Goal: Information Seeking & Learning: Learn about a topic

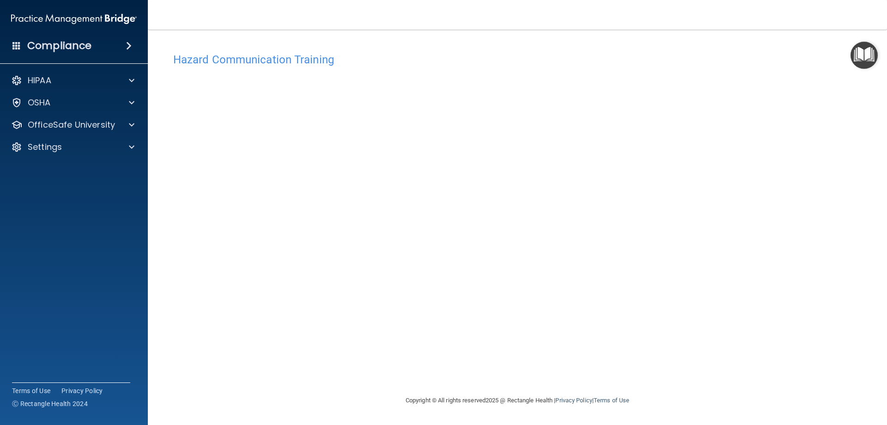
click at [702, 235] on div "Hazard Communication Training This course doesn’t expire until . Are you sure y…" at bounding box center [517, 221] width 702 height 347
click at [136, 119] on div at bounding box center [130, 124] width 23 height 11
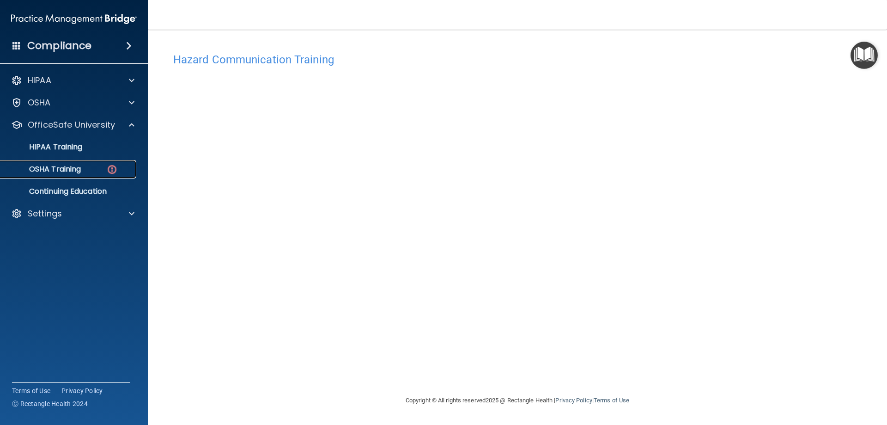
click at [105, 168] on div "OSHA Training" at bounding box center [69, 169] width 126 height 9
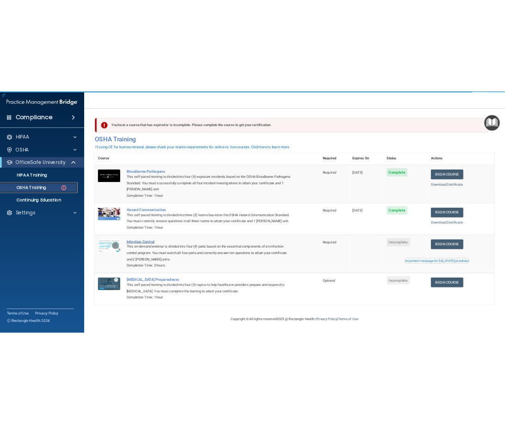
scroll to position [12, 0]
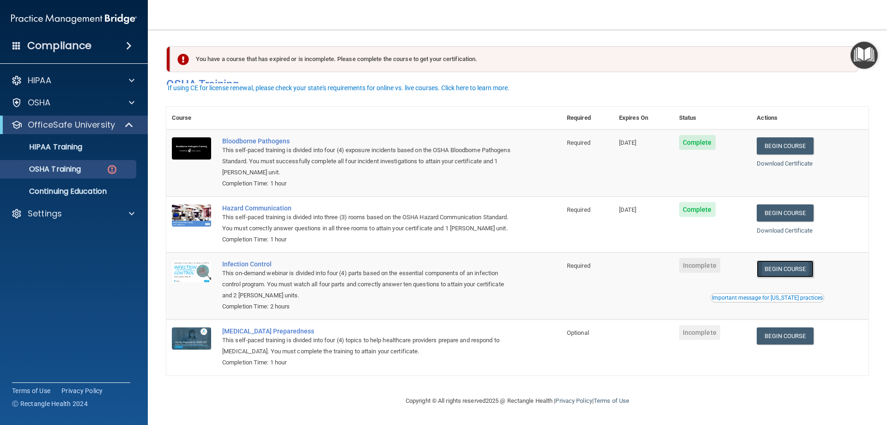
click at [795, 271] on link "Begin Course" at bounding box center [785, 268] width 56 height 17
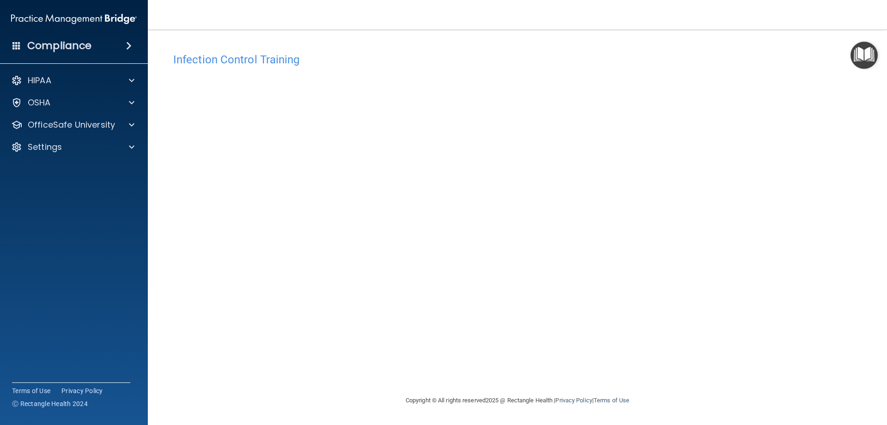
click at [866, 53] on img "Open Resource Center" at bounding box center [864, 55] width 27 height 27
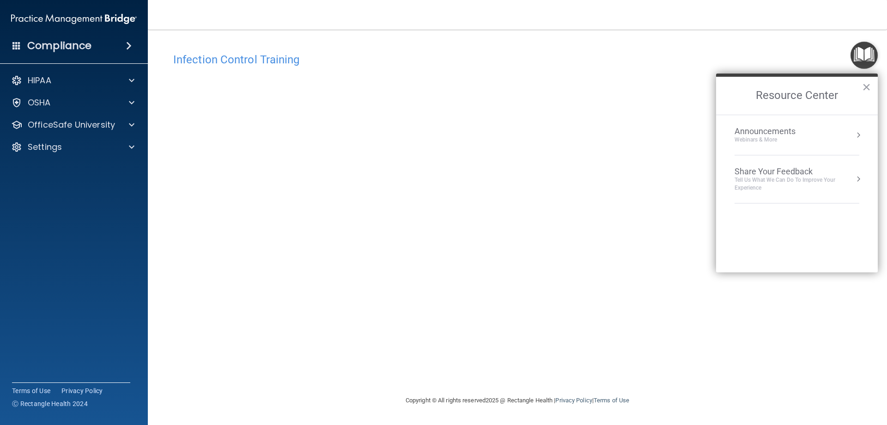
click at [857, 135] on button "Resource Center" at bounding box center [858, 134] width 9 height 9
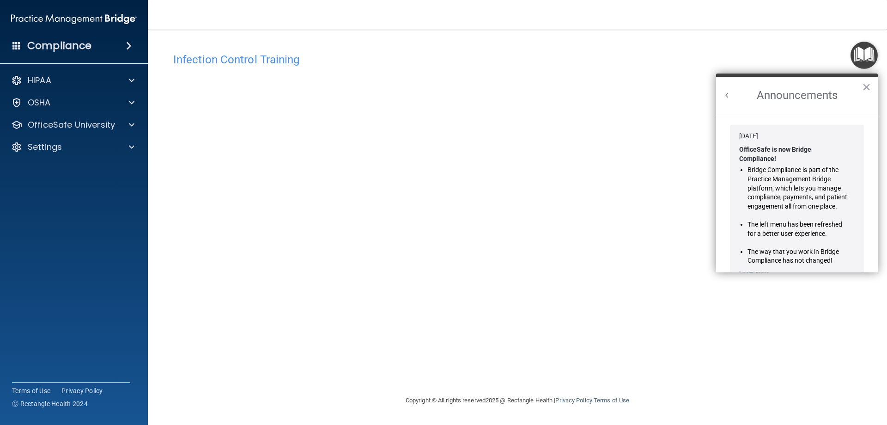
click at [730, 99] on button "Back to Resource Center Home" at bounding box center [727, 95] width 9 height 9
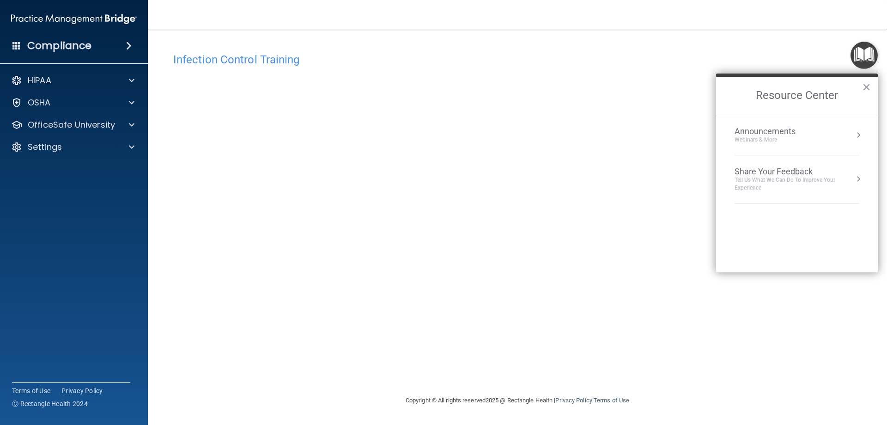
click at [857, 180] on button "Resource Center" at bounding box center [858, 178] width 9 height 9
click at [725, 94] on button "Back to Resource Center Home" at bounding box center [727, 95] width 9 height 9
click at [810, 144] on li "0 Announcements Webinars & More" at bounding box center [797, 135] width 125 height 40
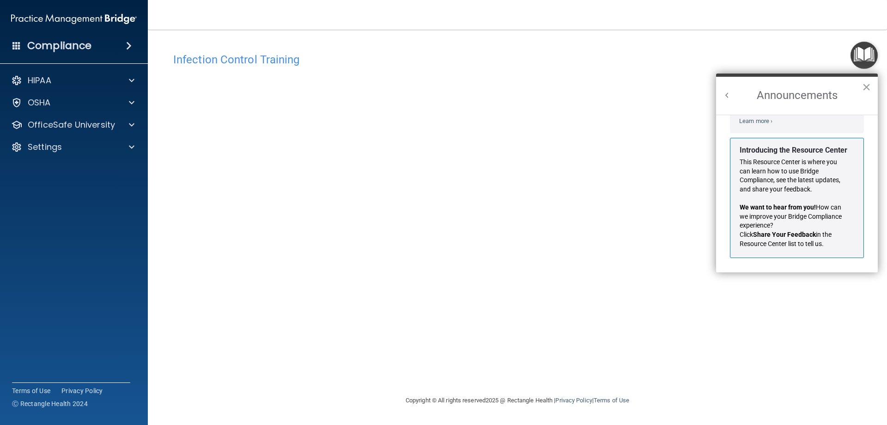
scroll to position [24, 0]
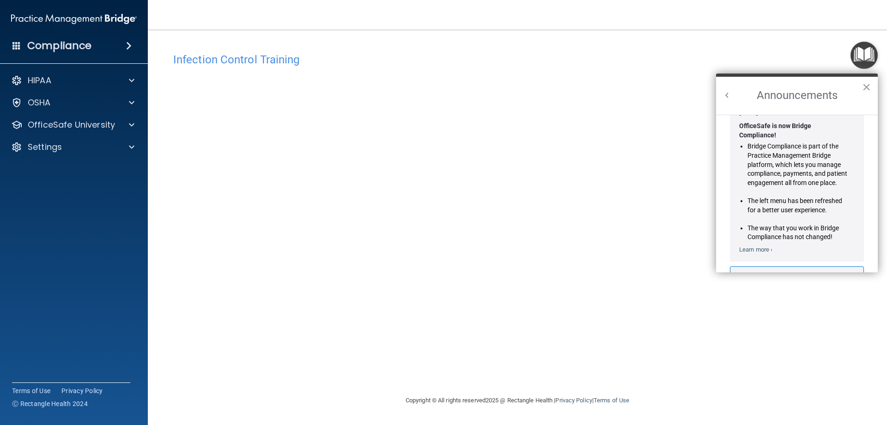
click at [728, 94] on button "Back to Resource Center Home" at bounding box center [727, 95] width 9 height 9
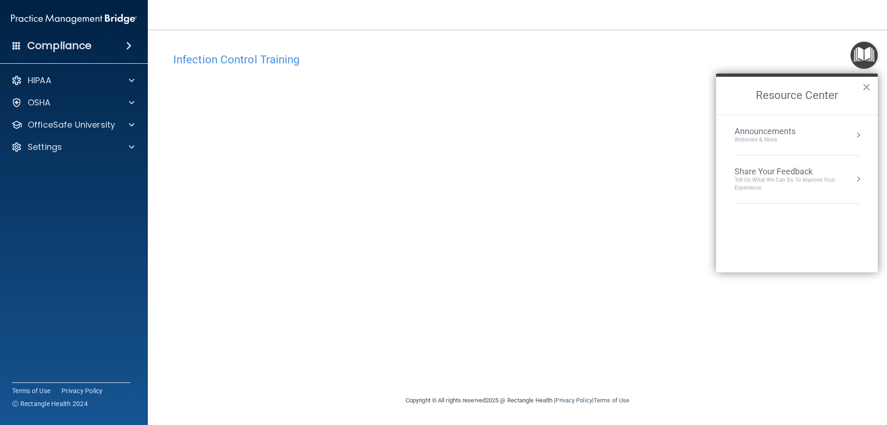
click at [865, 85] on button "×" at bounding box center [866, 86] width 9 height 15
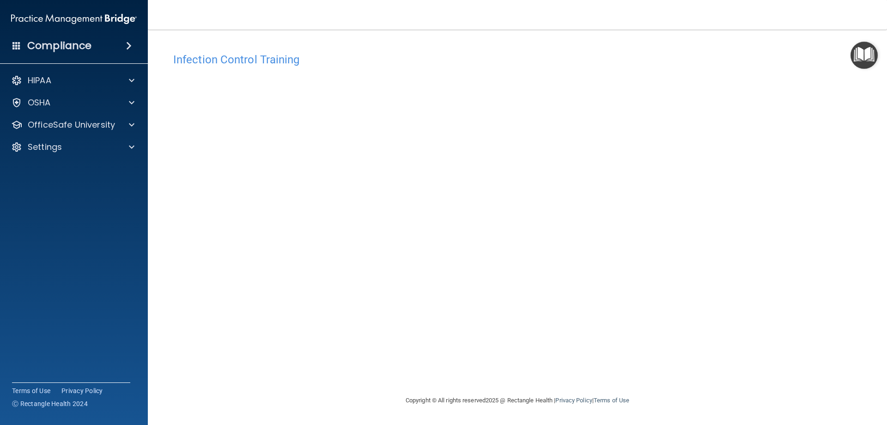
click at [773, 190] on div "Infection Control Training This course doesn’t expire until . Are you sure you …" at bounding box center [517, 221] width 702 height 347
click at [122, 120] on div at bounding box center [130, 124] width 23 height 11
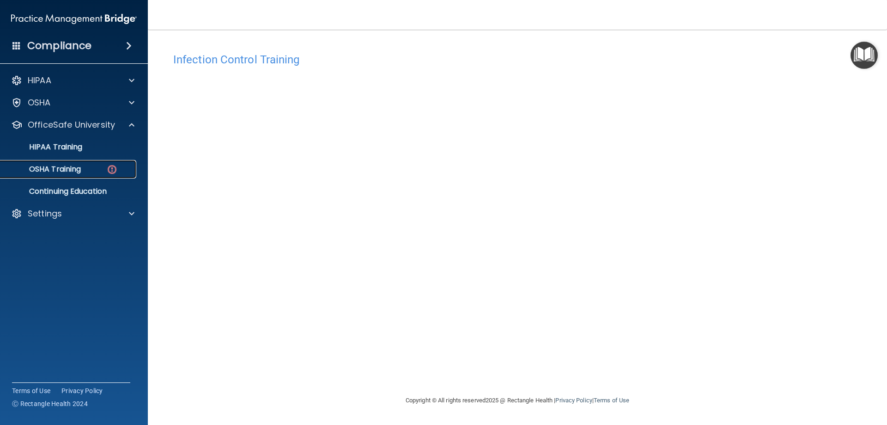
click at [88, 171] on div "OSHA Training" at bounding box center [69, 169] width 126 height 9
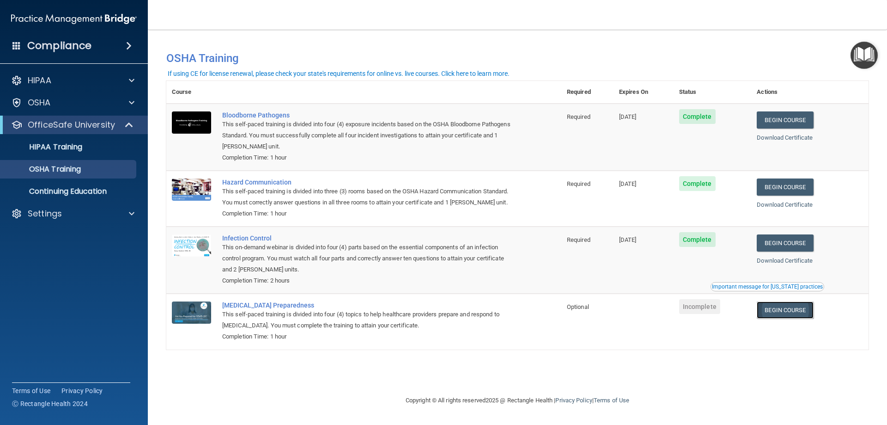
click at [793, 314] on link "Begin Course" at bounding box center [785, 309] width 56 height 17
click at [802, 138] on link "Download Certificate" at bounding box center [785, 137] width 56 height 7
click at [811, 206] on link "Download Certificate" at bounding box center [785, 204] width 56 height 7
click at [790, 262] on link "Download Certificate" at bounding box center [785, 260] width 56 height 7
click at [799, 317] on link "Begin Course" at bounding box center [785, 309] width 56 height 17
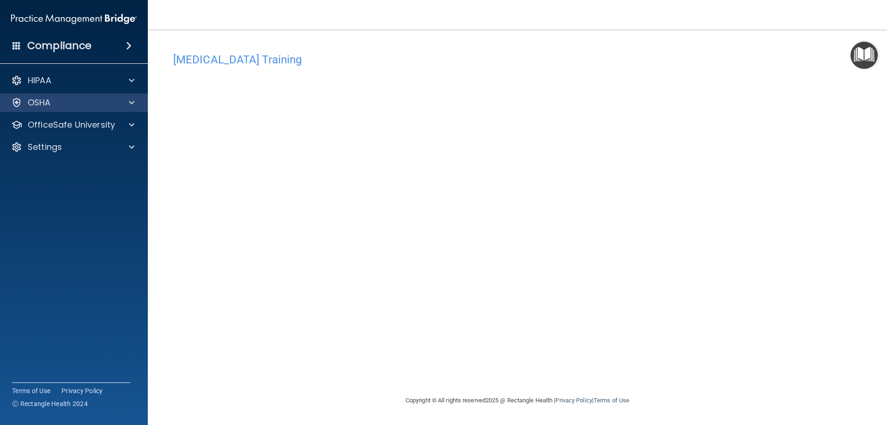
click at [105, 93] on div "OSHA" at bounding box center [74, 102] width 148 height 18
click at [109, 105] on div "OSHA" at bounding box center [61, 102] width 115 height 11
click at [134, 109] on div "OSHA" at bounding box center [74, 102] width 148 height 18
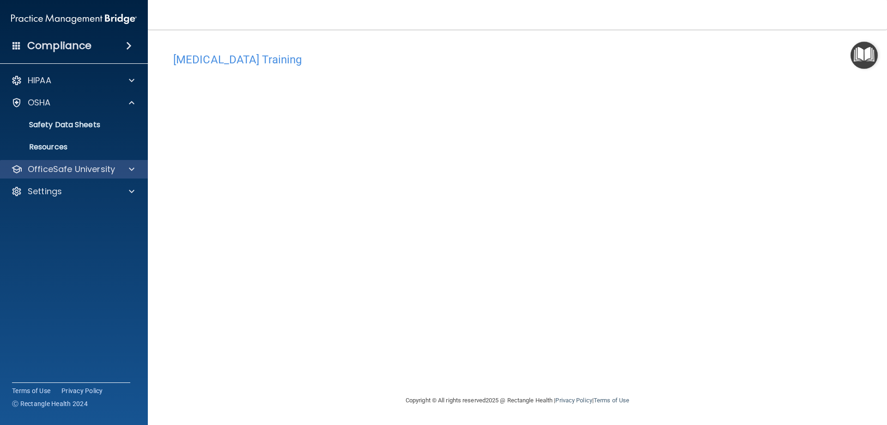
click at [129, 162] on div "OfficeSafe University" at bounding box center [74, 169] width 148 height 18
click at [129, 169] on span at bounding box center [132, 169] width 6 height 11
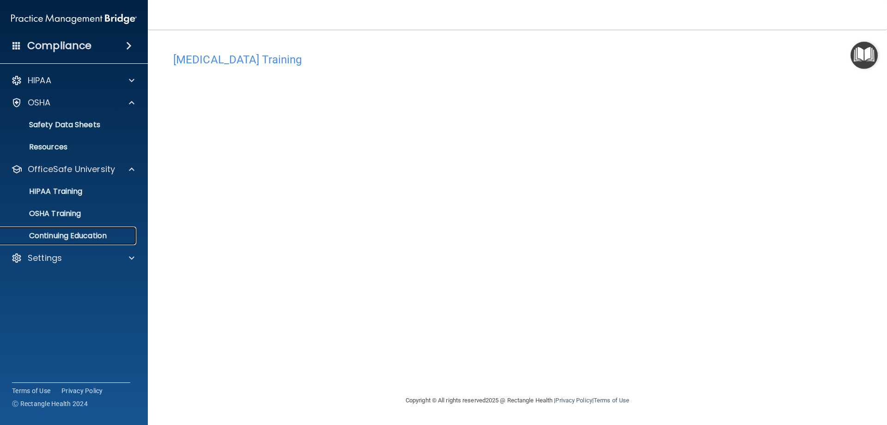
click at [98, 239] on p "Continuing Education" at bounding box center [69, 235] width 126 height 9
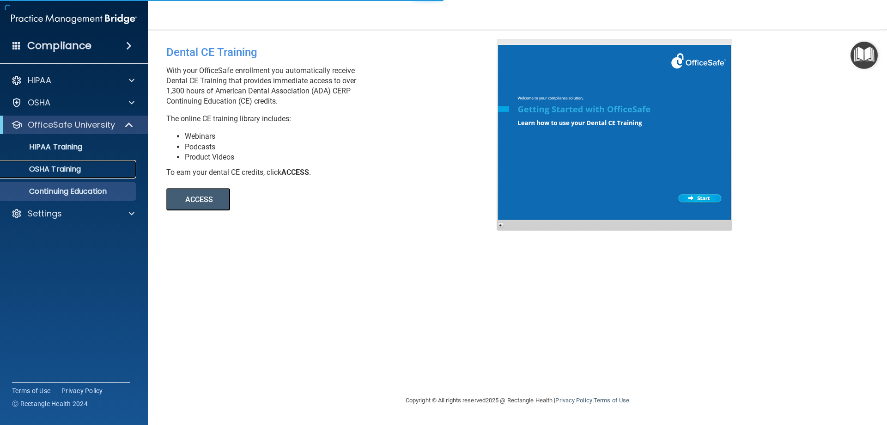
click at [91, 167] on div "OSHA Training" at bounding box center [69, 169] width 126 height 9
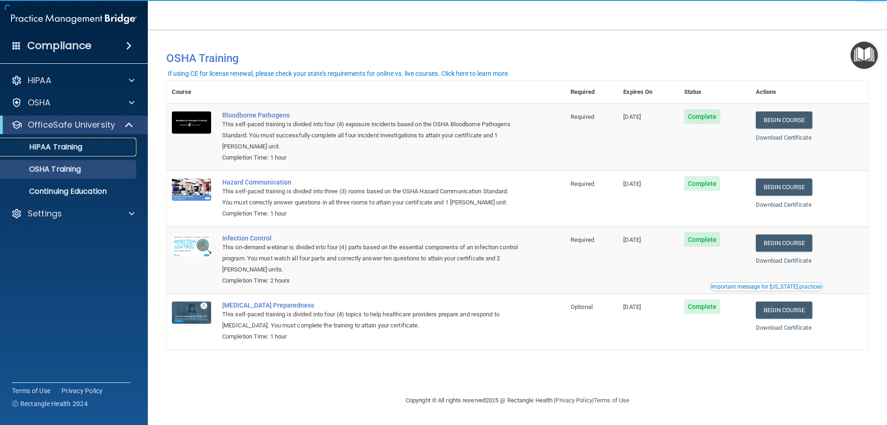
click at [93, 145] on div "HIPAA Training" at bounding box center [69, 146] width 126 height 9
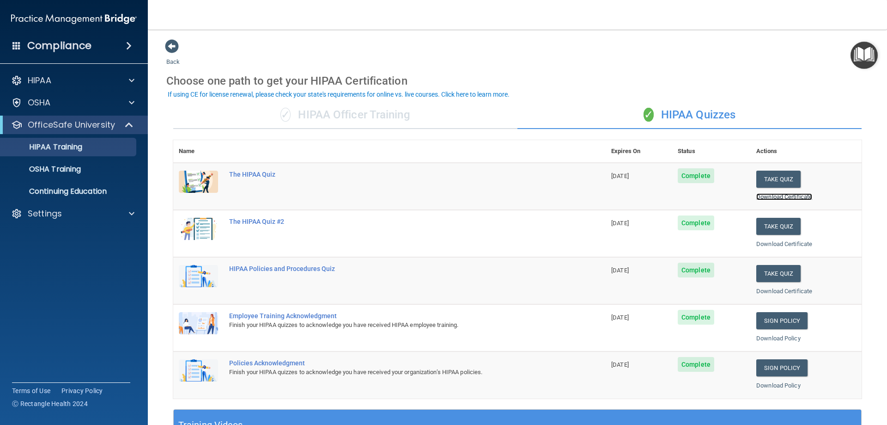
click at [766, 198] on link "Download Certificate" at bounding box center [785, 196] width 56 height 7
click at [762, 244] on link "Download Certificate" at bounding box center [785, 243] width 56 height 7
click at [758, 292] on link "Download Certificate" at bounding box center [785, 290] width 56 height 7
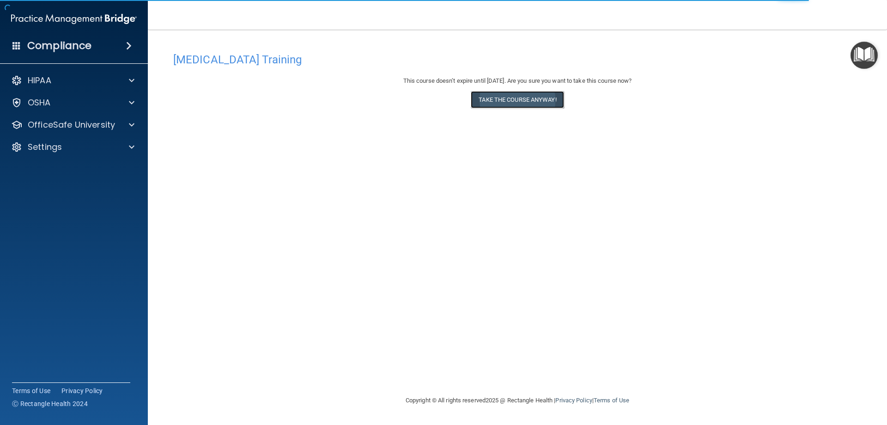
click at [480, 104] on button "Take the course anyway!" at bounding box center [517, 99] width 93 height 17
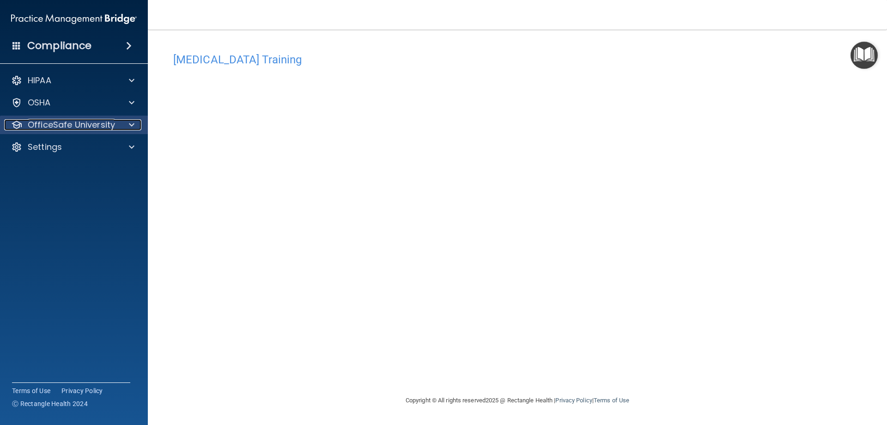
click at [116, 126] on div "OfficeSafe University" at bounding box center [61, 124] width 115 height 11
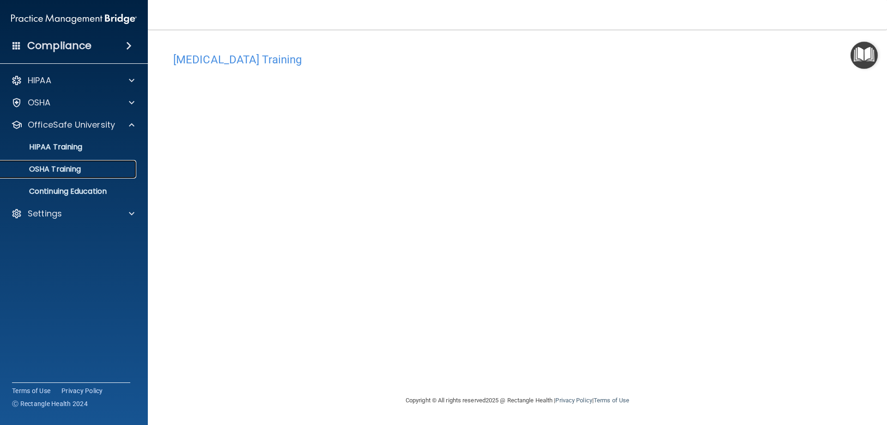
click at [102, 166] on div "OSHA Training" at bounding box center [69, 169] width 126 height 9
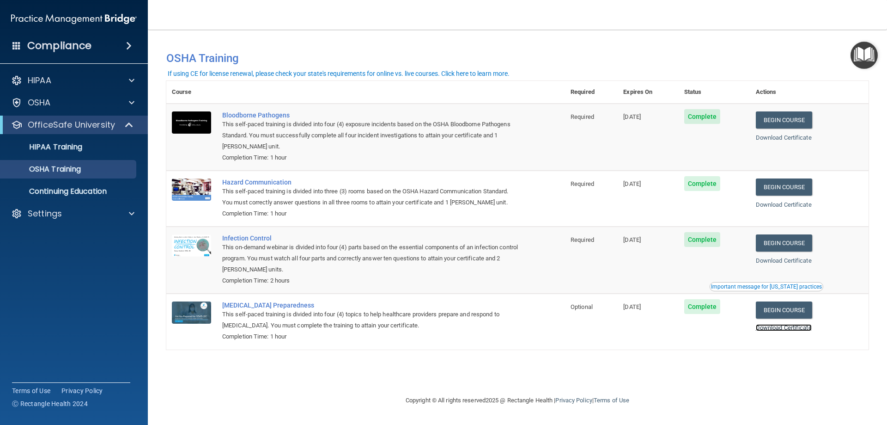
click at [770, 331] on link "Download Certificate" at bounding box center [784, 327] width 56 height 7
click at [128, 98] on div at bounding box center [130, 102] width 23 height 11
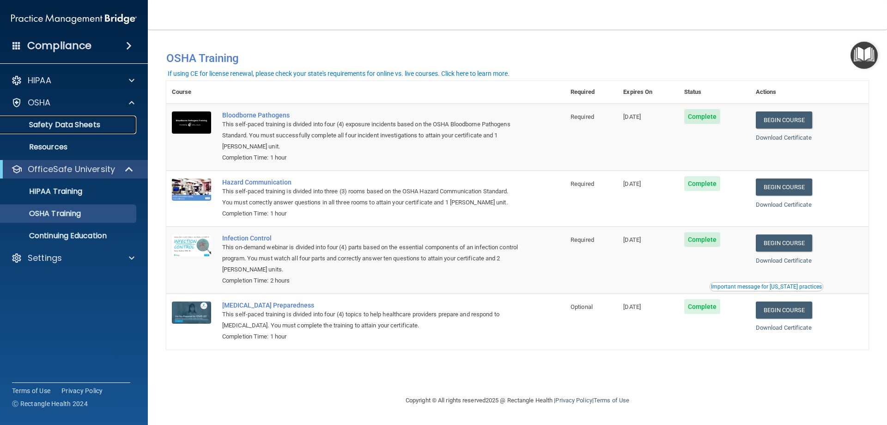
click at [79, 130] on link "Safety Data Sheets" at bounding box center [64, 125] width 146 height 18
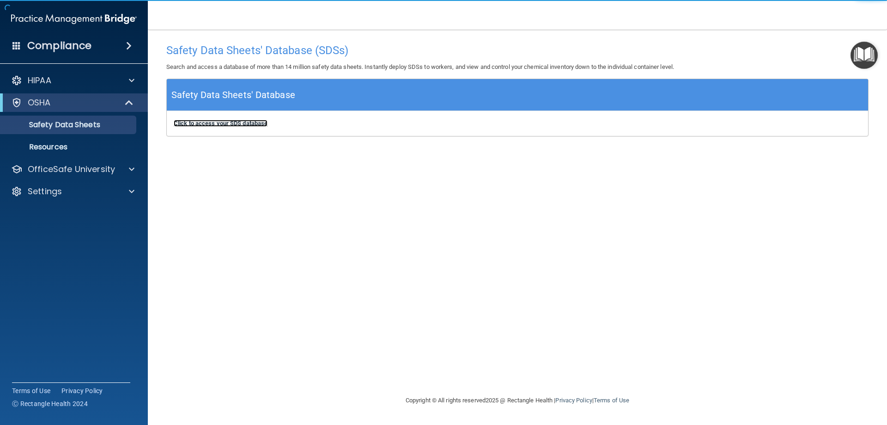
click at [229, 126] on b "Click to access your SDS database" at bounding box center [221, 123] width 94 height 7
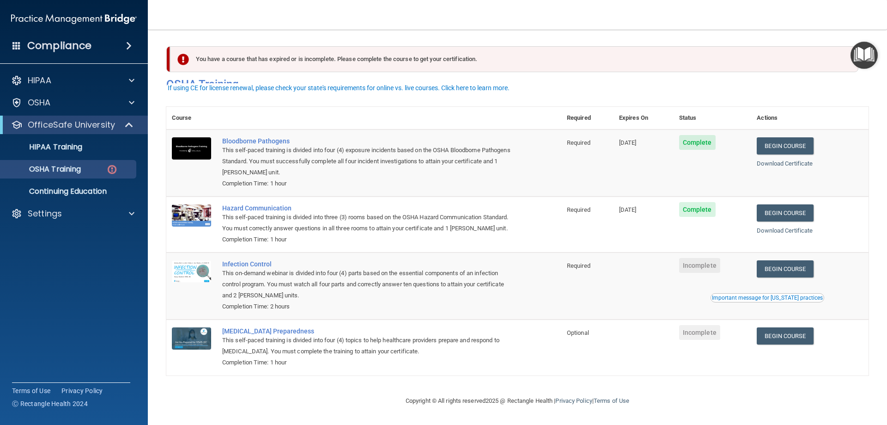
scroll to position [12, 0]
